Goal: Use online tool/utility: Use online tool/utility

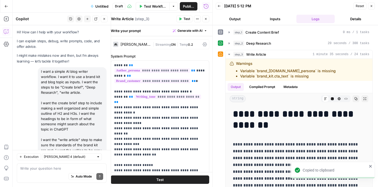
scroll to position [1016, 0]
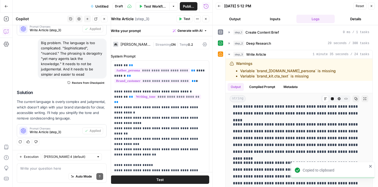
click at [150, 4] on span "Test Workflow" at bounding box center [155, 6] width 22 height 5
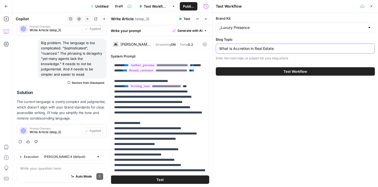
drag, startPoint x: 287, startPoint y: 49, endPoint x: 216, endPoint y: 49, distance: 70.8
click at [216, 49] on div "What is Accretion in Real Estate" at bounding box center [295, 49] width 159 height 10
paste input ""Subject To" in Real Estate?"
type input "What is "Subject To" in Real Estate?"
click at [275, 127] on div "Brand Kit _Luxury Presence Blog Topic What is "Subject To" in Real Estate? Ente…" at bounding box center [294, 100] width 165 height 174
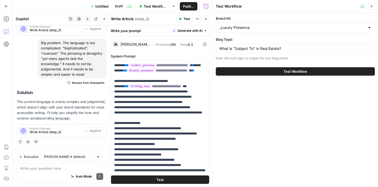
click at [283, 73] on span "Test Workflow" at bounding box center [295, 71] width 24 height 5
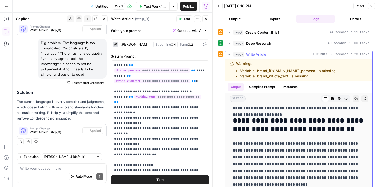
scroll to position [634, 0]
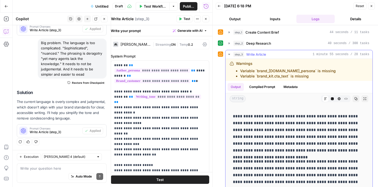
click at [335, 122] on p "**********" at bounding box center [299, 133] width 132 height 41
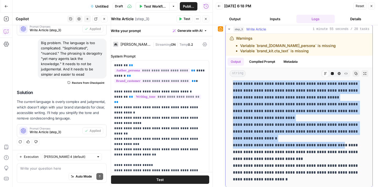
scroll to position [28, 0]
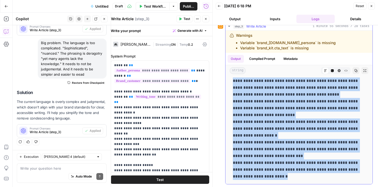
drag, startPoint x: 234, startPoint y: 113, endPoint x: 296, endPoint y: 175, distance: 88.3
copy div "**********"
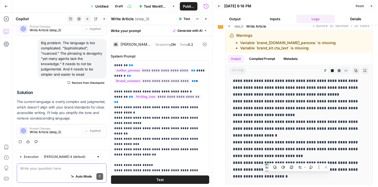
click at [51, 166] on textarea at bounding box center [61, 168] width 83 height 5
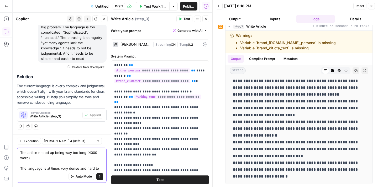
scroll to position [576, 0]
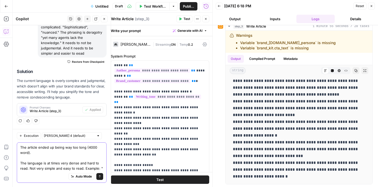
paste textarea "Creative financing encompasses various strategies beyond "Subject To" arrangeme…"
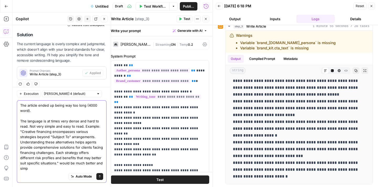
scroll to position [618, 0]
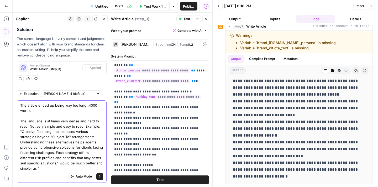
paste textarea "Creative financing includes many strategies besides "Subject To." Knowing these…"
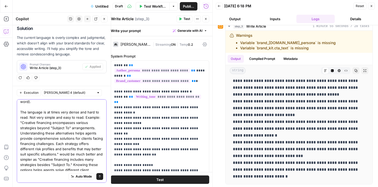
scroll to position [20, 0]
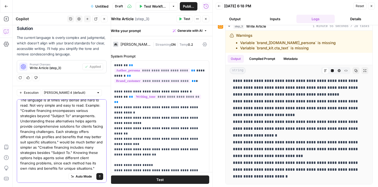
type textarea "The article ended up being way too long (4000 word). The language is at times v…"
click at [99, 176] on icon "submit" at bounding box center [99, 176] width 3 height 3
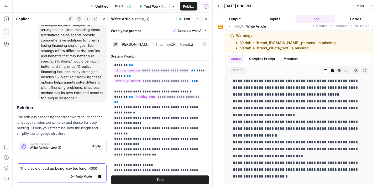
scroll to position [727, 0]
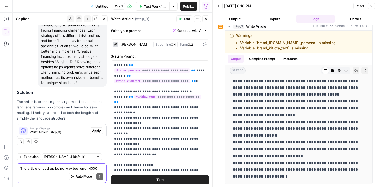
click at [98, 130] on span "Apply" at bounding box center [96, 130] width 9 height 5
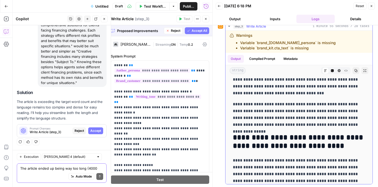
scroll to position [3220, 0]
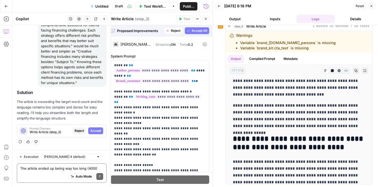
click at [92, 132] on span "Accept" at bounding box center [95, 130] width 11 height 5
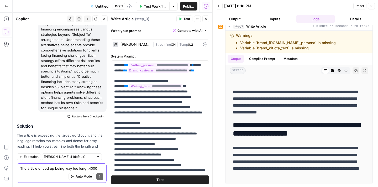
scroll to position [0, 0]
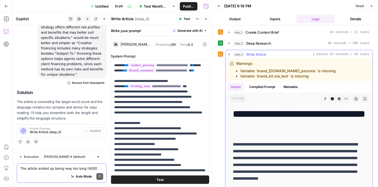
click at [230, 54] on icon "button" at bounding box center [229, 54] width 4 height 4
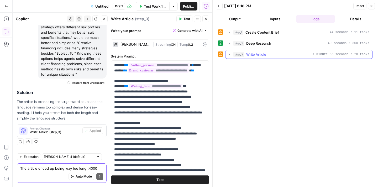
click at [230, 55] on icon "button" at bounding box center [229, 54] width 4 height 4
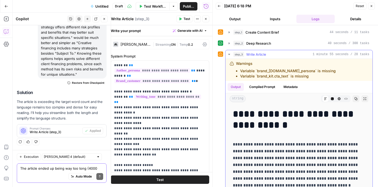
click at [230, 55] on icon "button" at bounding box center [229, 54] width 4 height 4
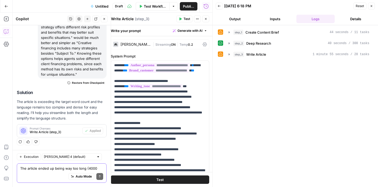
click at [185, 19] on span "Test" at bounding box center [186, 19] width 7 height 5
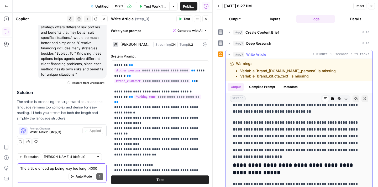
scroll to position [169, 0]
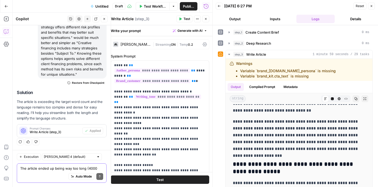
click at [53, 166] on textarea "The article ended up being way too long (4000 word). The language is at times v…" at bounding box center [61, 168] width 83 height 5
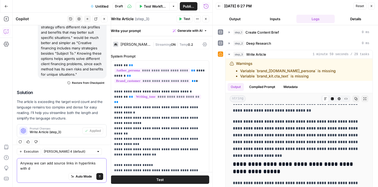
scroll to position [740, 0]
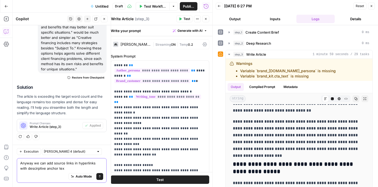
type textarea "Anyway we can add source links in hyperlinks with descirptive anchor text"
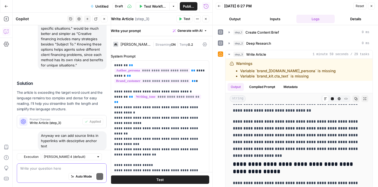
scroll to position [797, 0]
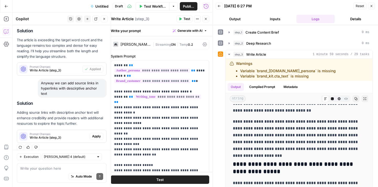
click at [93, 134] on span "Apply" at bounding box center [96, 136] width 9 height 5
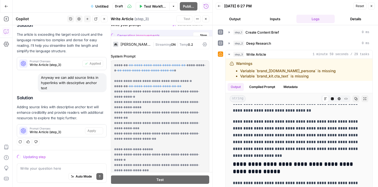
scroll to position [763, 0]
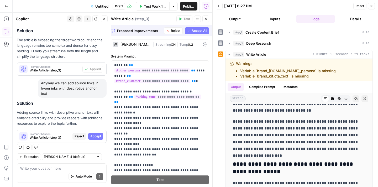
click at [198, 32] on span "Accept All" at bounding box center [199, 30] width 15 height 5
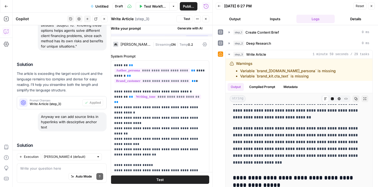
scroll to position [0, 0]
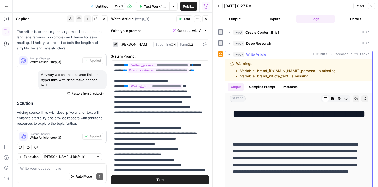
click at [229, 54] on icon "button" at bounding box center [229, 54] width 2 height 1
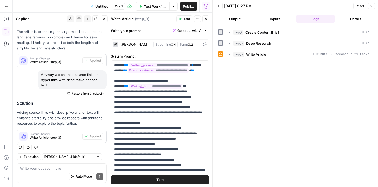
click at [184, 17] on span "Test" at bounding box center [186, 19] width 7 height 5
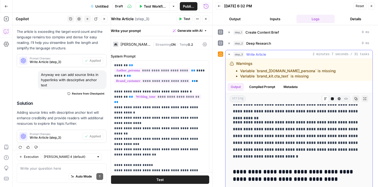
scroll to position [3280, 0]
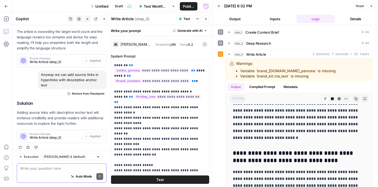
click at [46, 171] on div "Auto Mode Send" at bounding box center [61, 177] width 83 height 12
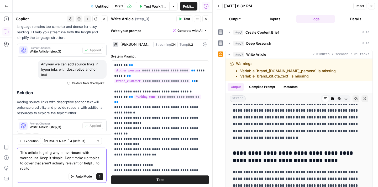
scroll to position [821, 0]
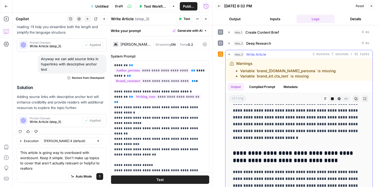
click at [243, 139] on p "**********" at bounding box center [299, 120] width 132 height 41
click at [347, 101] on button "Raw Output" at bounding box center [345, 98] width 7 height 7
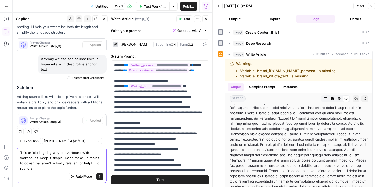
click at [54, 165] on textarea "This article is going way to overboard with wordcount. Keep it simple. Don't ma…" at bounding box center [61, 160] width 83 height 21
click at [50, 167] on textarea "This article is going way to overboard with wordcount. Keep it simple. Don't ma…" at bounding box center [61, 160] width 83 height 21
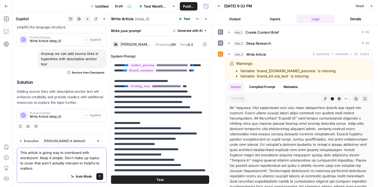
scroll to position [831, 0]
click at [30, 167] on textarea "This article is going way to overboard with wordcount. Keep it simple. Don't ma…" at bounding box center [61, 160] width 83 height 21
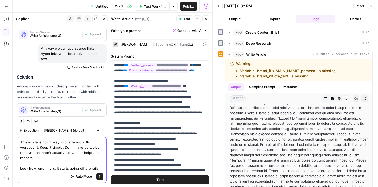
scroll to position [837, 0]
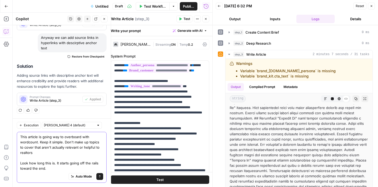
paste textarea "Creative financing includes many strategies besides "Subject To." Knowing these…"
type textarea "This article is going way to overboard with wordcount. Keep it simple. Don't ma…"
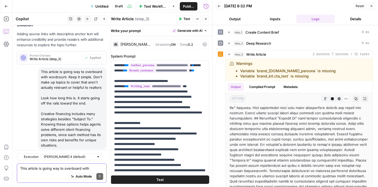
scroll to position [941, 0]
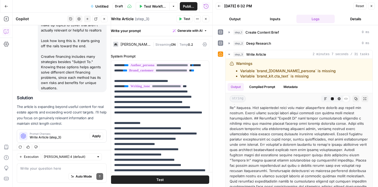
click at [98, 134] on span "Apply" at bounding box center [96, 136] width 9 height 5
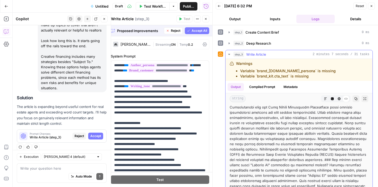
scroll to position [1367, 0]
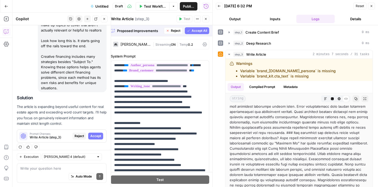
click at [98, 134] on span "Accept" at bounding box center [95, 136] width 11 height 5
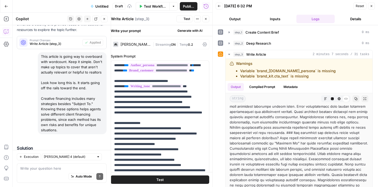
scroll to position [949, 0]
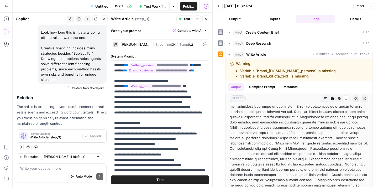
click at [185, 20] on span "Test" at bounding box center [186, 19] width 7 height 5
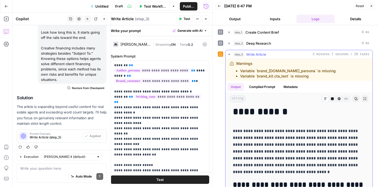
scroll to position [21, 0]
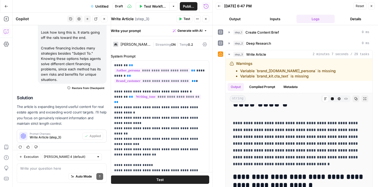
click at [186, 21] on button "Test" at bounding box center [184, 18] width 16 height 7
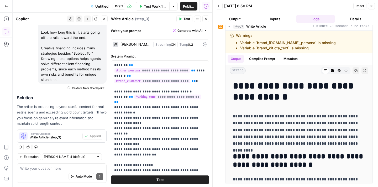
scroll to position [0, 0]
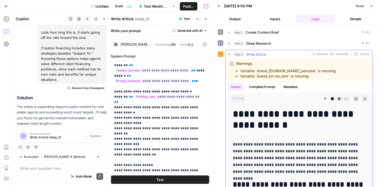
drag, startPoint x: 366, startPoint y: 176, endPoint x: 235, endPoint y: 114, distance: 144.9
copy div "**********"
click at [59, 171] on div "Auto Mode Send" at bounding box center [61, 177] width 83 height 12
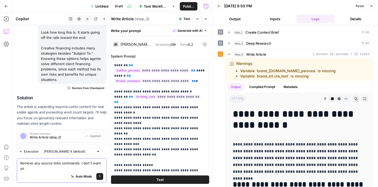
scroll to position [954, 0]
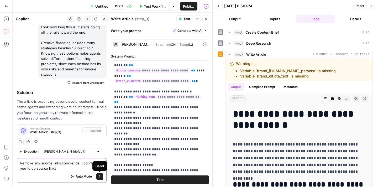
type textarea "Remove any source links commands. I don't want you to do source links"
click at [101, 176] on icon "submit" at bounding box center [99, 176] width 3 height 3
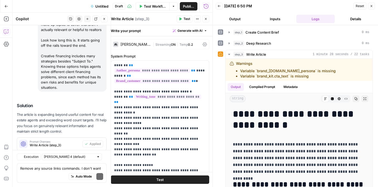
scroll to position [1011, 0]
